Goal: Find specific page/section: Find specific page/section

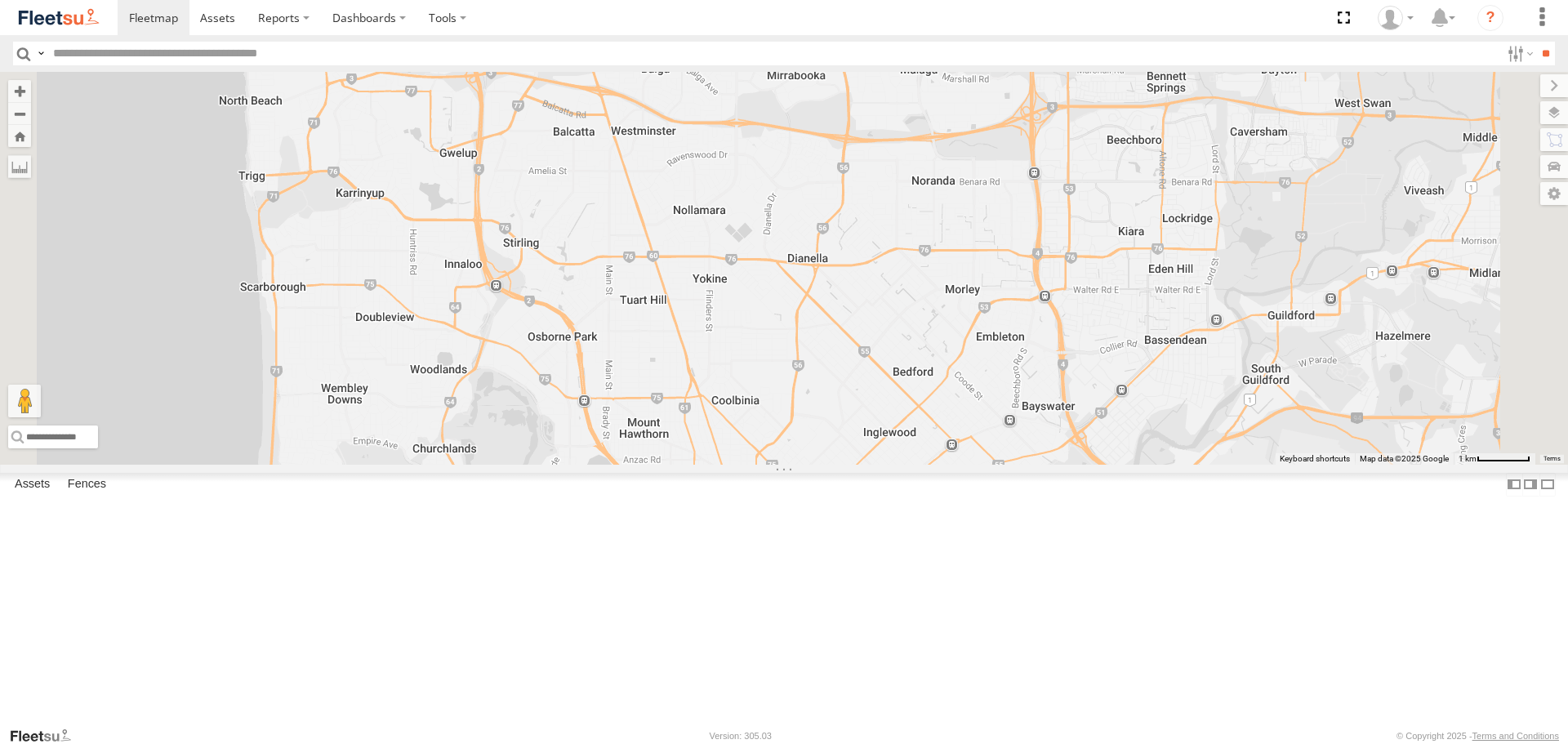
drag, startPoint x: 997, startPoint y: 251, endPoint x: 986, endPoint y: 286, distance: 36.7
click at [986, 286] on div "LV18 - Ranger LV19 - Ranger LV15 - 2WD Workmate [PERSON_NAME]" at bounding box center [784, 268] width 1568 height 392
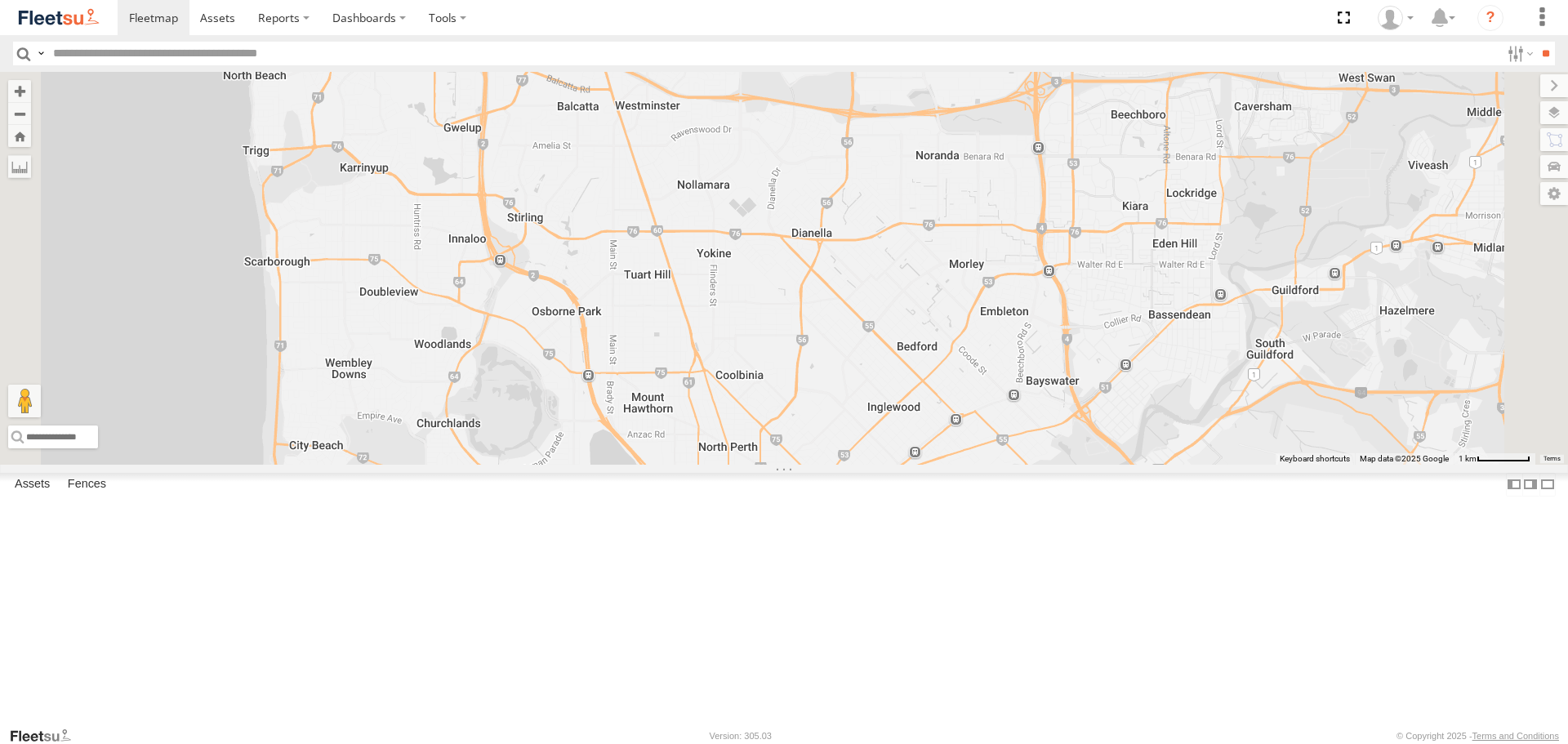
drag, startPoint x: 960, startPoint y: 299, endPoint x: 966, endPoint y: 270, distance: 29.6
click at [966, 270] on div "LV18 - Ranger LV19 - Ranger LV15 - 2WD Workmate [PERSON_NAME]" at bounding box center [784, 268] width 1568 height 392
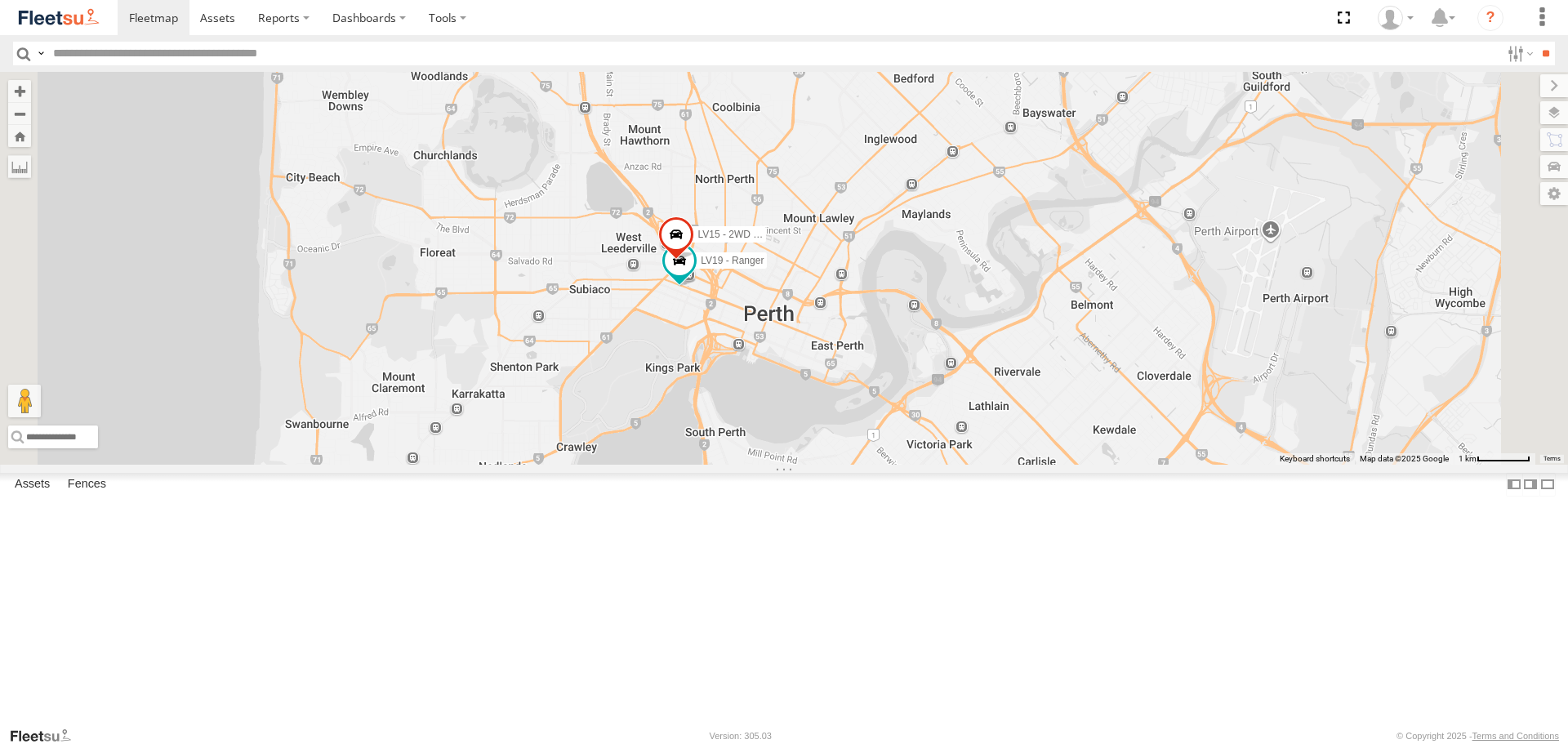
drag, startPoint x: 868, startPoint y: 553, endPoint x: 864, endPoint y: 257, distance: 296.0
click at [864, 258] on div "LV18 - Ranger LV19 - Ranger LV15 - 2WD Workmate [PERSON_NAME]" at bounding box center [784, 268] width 1568 height 392
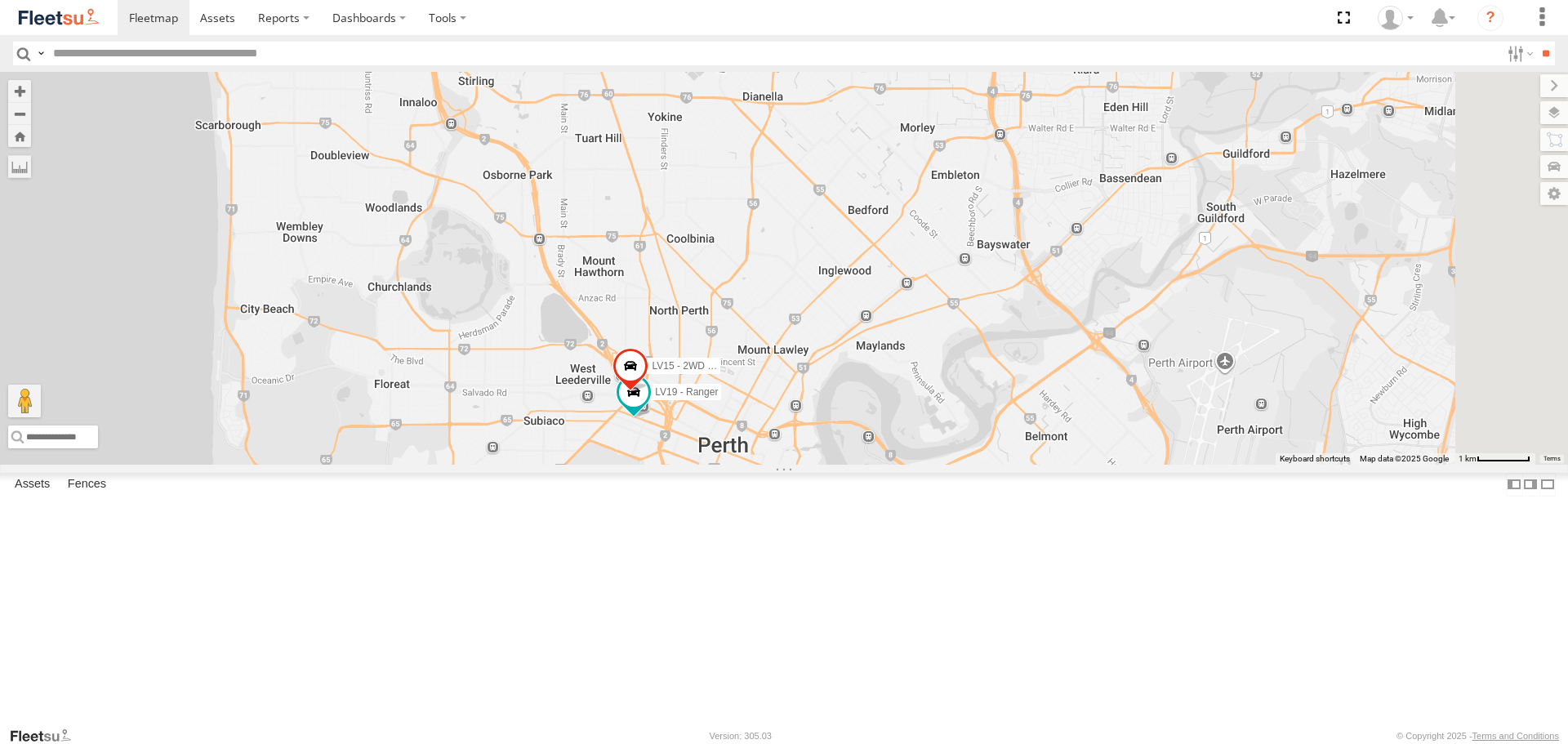
drag, startPoint x: 795, startPoint y: 310, endPoint x: 741, endPoint y: 591, distance: 286.1
click at [741, 464] on div "LV18 - Ranger LV19 - Ranger LV15 - 2WD Workmate [PERSON_NAME]" at bounding box center [784, 268] width 1568 height 392
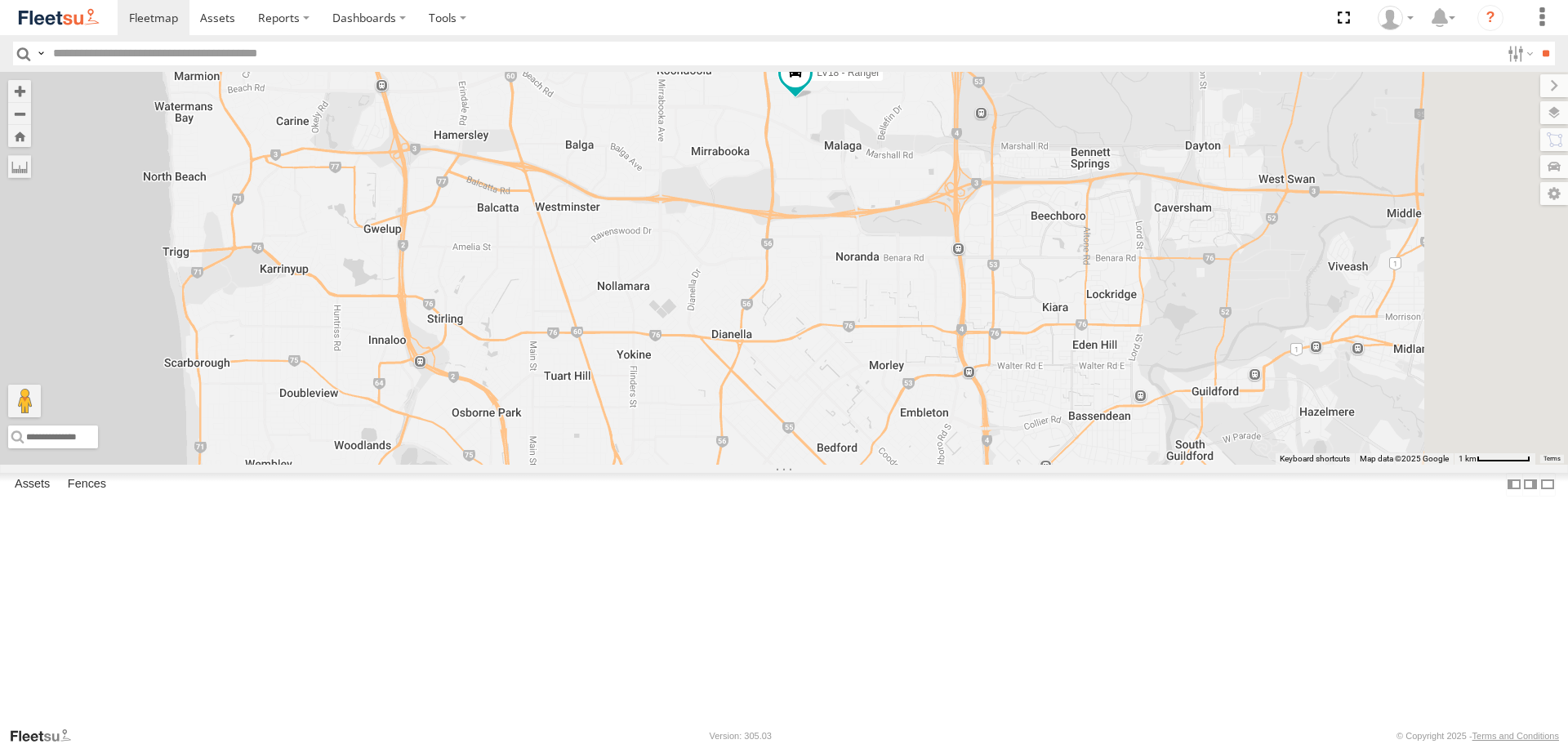
drag, startPoint x: 849, startPoint y: 417, endPoint x: 830, endPoint y: 526, distance: 110.6
click at [830, 464] on div "LV18 - Ranger LV19 - Ranger LV15 - 2WD Workmate [PERSON_NAME]" at bounding box center [784, 268] width 1568 height 392
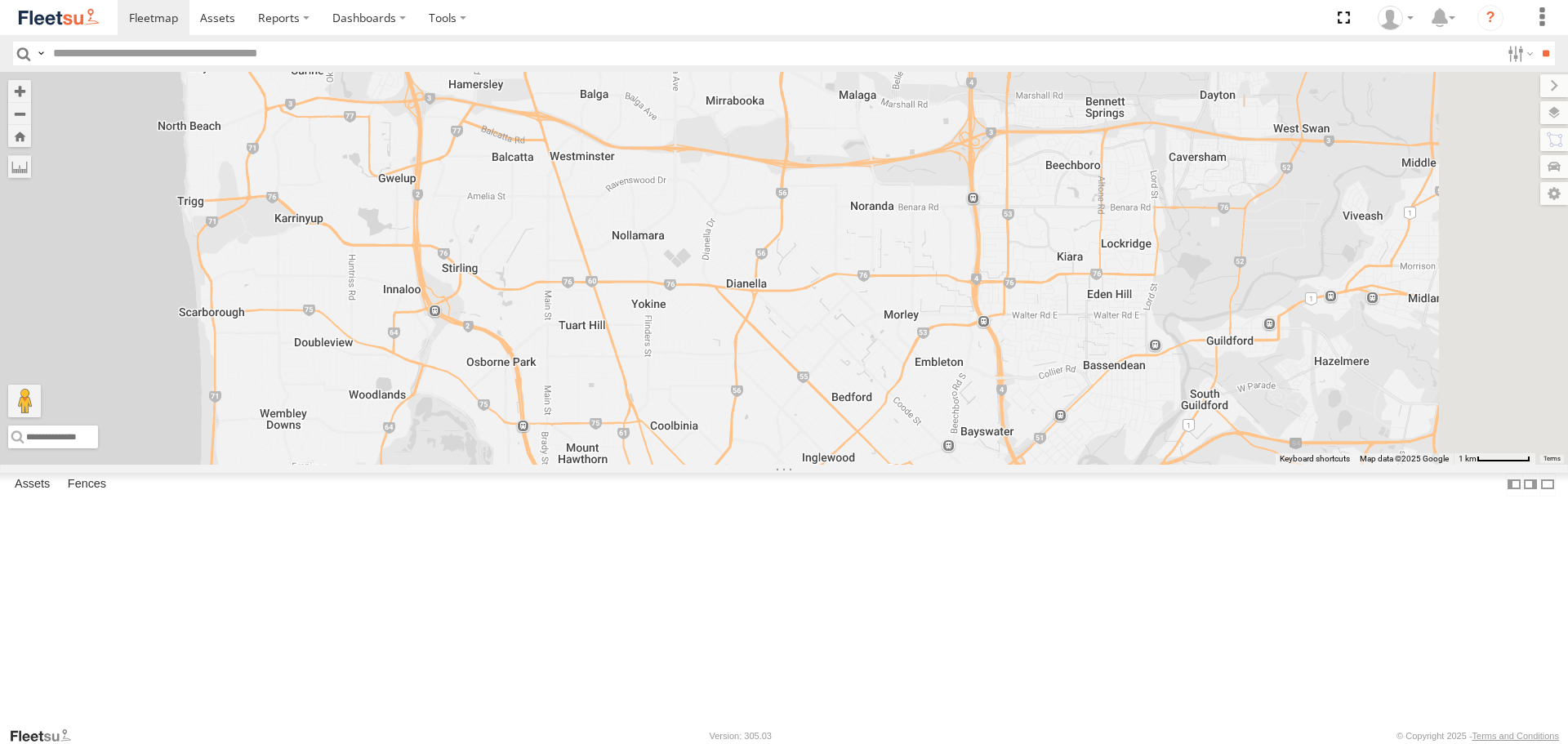
drag, startPoint x: 830, startPoint y: 526, endPoint x: 852, endPoint y: 448, distance: 81.0
click at [852, 448] on div "LV18 - Ranger LV19 - Ranger LV15 - 2WD Workmate [PERSON_NAME]" at bounding box center [784, 268] width 1568 height 392
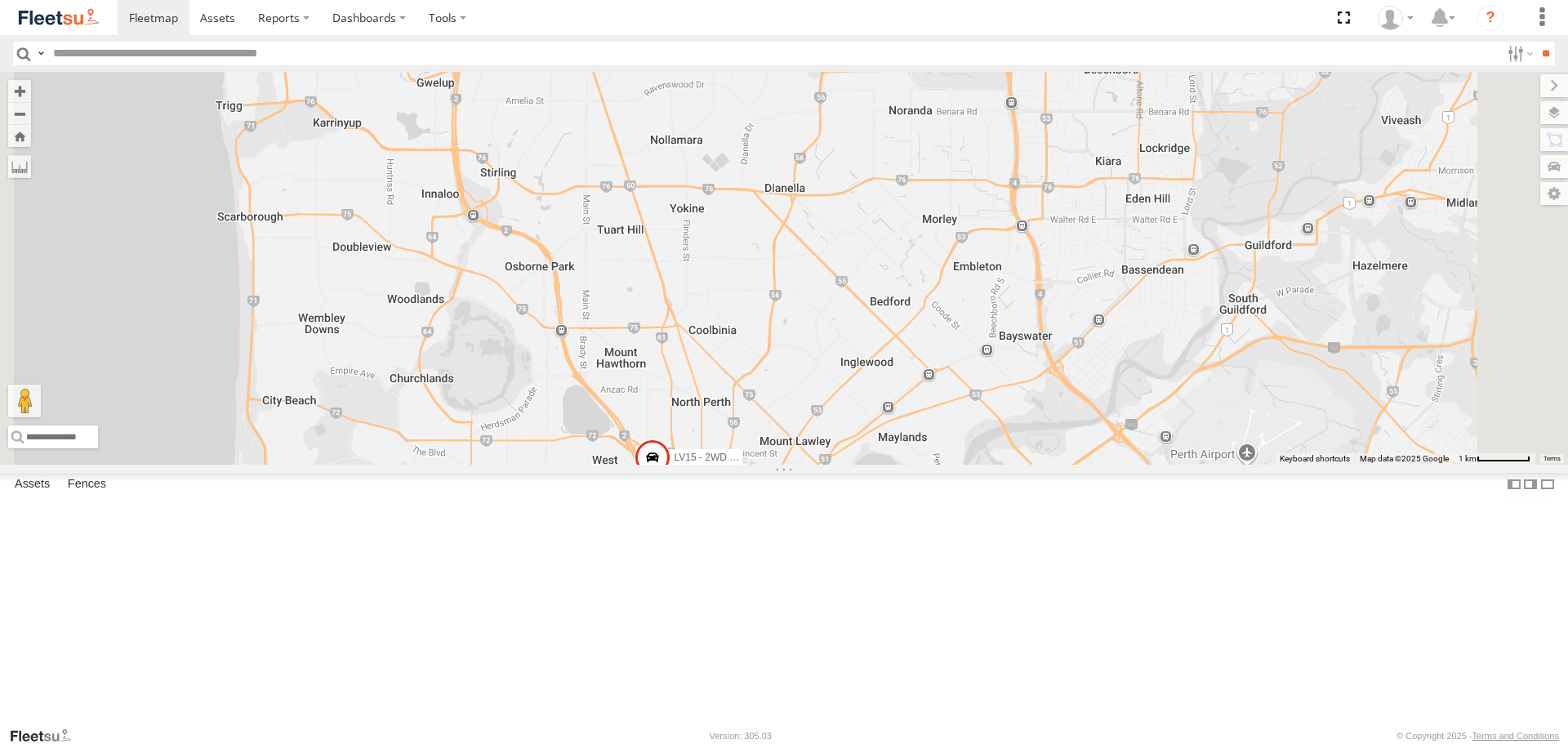
drag, startPoint x: 849, startPoint y: 457, endPoint x: 898, endPoint y: 322, distance: 143.6
click at [898, 322] on div "LV18 - Ranger LV19 - Ranger LV15 - 2WD Workmate [PERSON_NAME]" at bounding box center [784, 268] width 1568 height 392
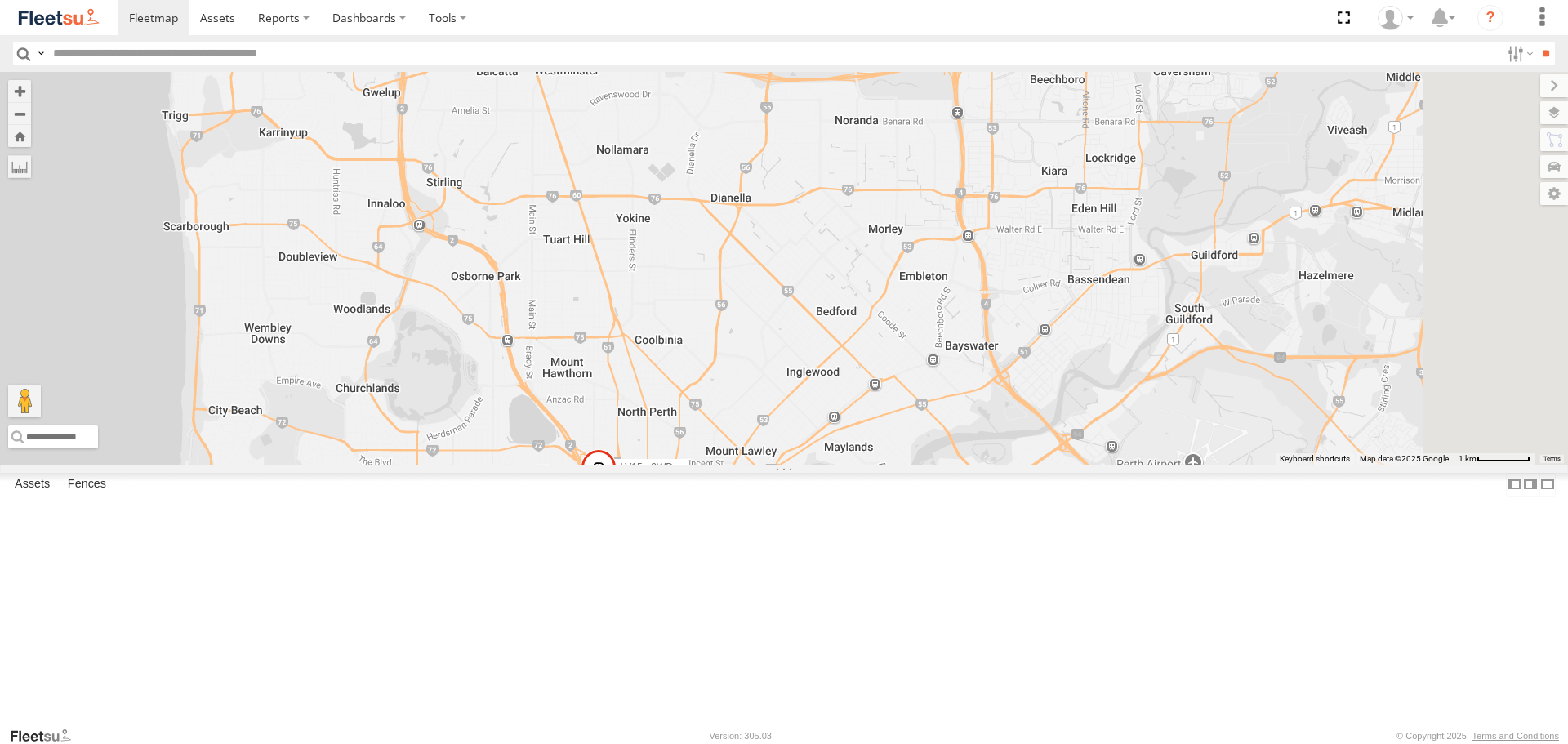
drag, startPoint x: 898, startPoint y: 322, endPoint x: 772, endPoint y: 429, distance: 165.3
click at [776, 429] on div "LV18 - Ranger LV19 - Ranger LV15 - 2WD Workmate [PERSON_NAME]" at bounding box center [784, 268] width 1568 height 392
